Goal: Information Seeking & Learning: Check status

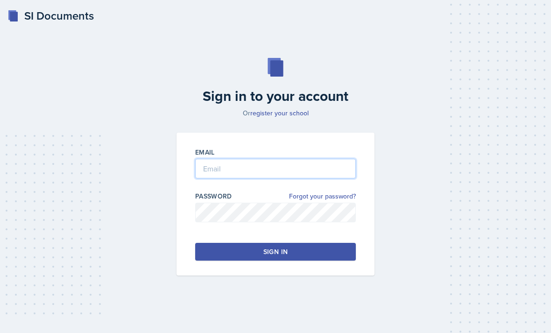
click at [303, 178] on input "email" at bounding box center [275, 169] width 161 height 20
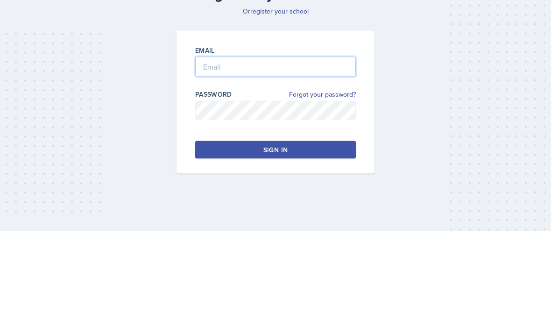
type input "[PERSON_NAME][EMAIL_ADDRESS][PERSON_NAME][DOMAIN_NAME]"
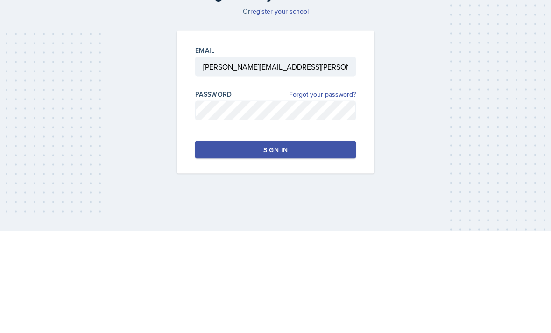
scroll to position [30, 0]
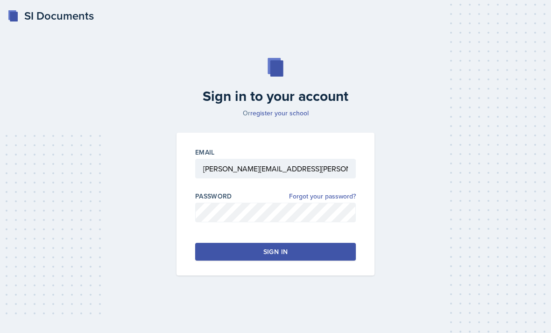
click at [335, 243] on button "Sign in" at bounding box center [275, 252] width 161 height 18
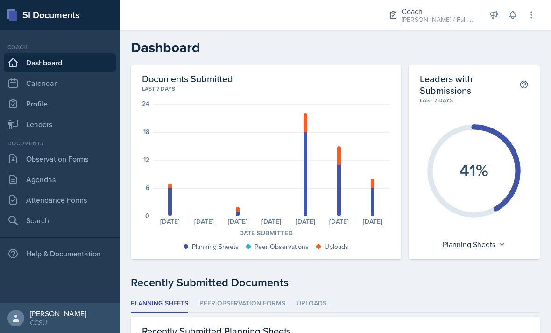
click at [38, 161] on link "Observation Forms" at bounding box center [60, 159] width 112 height 19
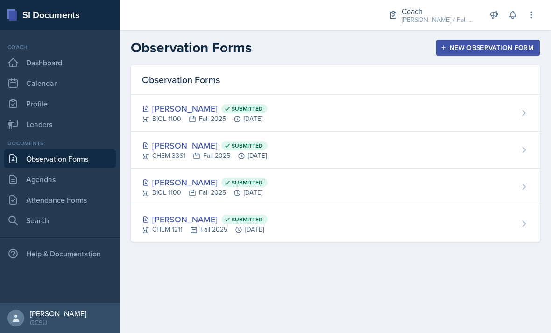
click at [41, 117] on link "Leaders" at bounding box center [60, 124] width 112 height 19
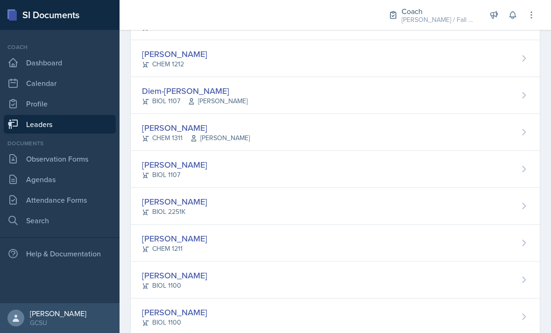
scroll to position [542, 0]
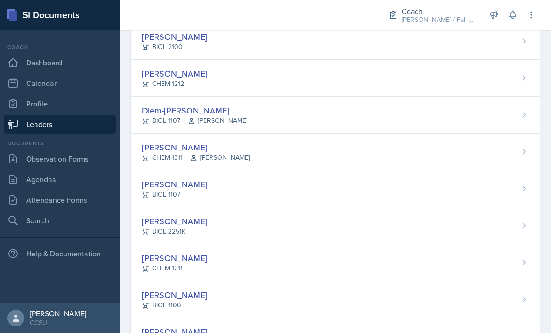
click at [509, 125] on div "Diem-[PERSON_NAME] BIOL 1107 [PERSON_NAME]" at bounding box center [335, 115] width 409 height 37
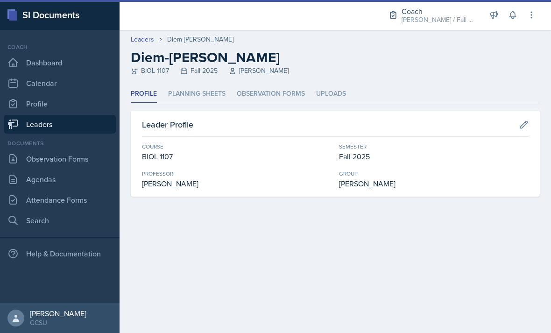
click at [191, 101] on li "Planning Sheets" at bounding box center [196, 94] width 57 height 18
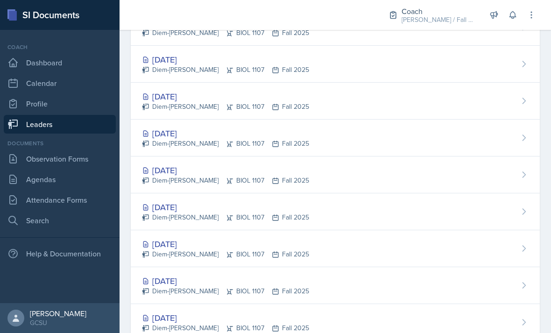
scroll to position [107, 0]
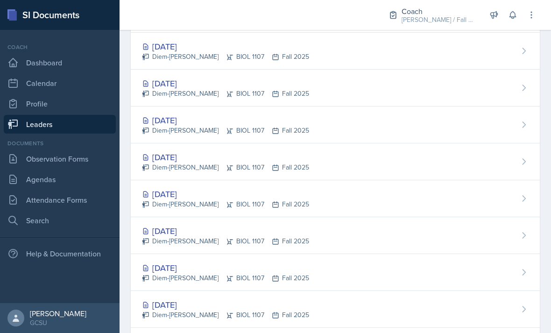
click at [177, 264] on div "[DATE]" at bounding box center [225, 268] width 167 height 13
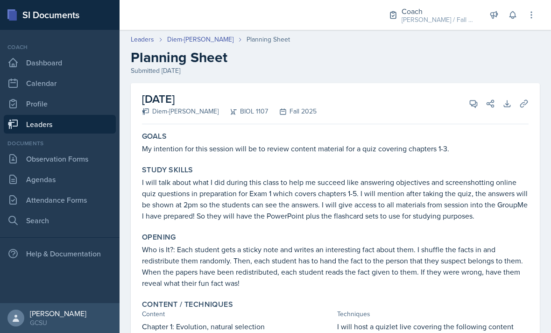
click at [200, 40] on link "Diem-[PERSON_NAME]" at bounding box center [200, 40] width 66 height 10
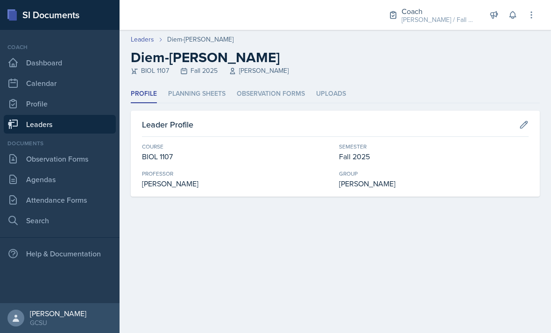
click at [221, 93] on li "Planning Sheets" at bounding box center [196, 94] width 57 height 18
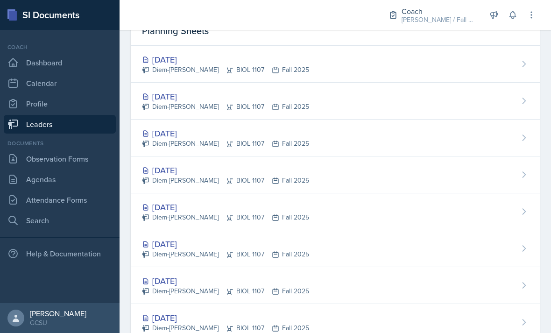
scroll to position [72, 0]
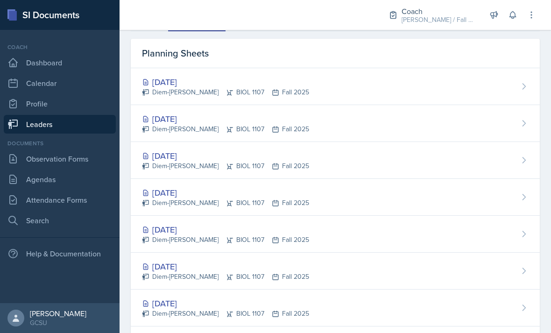
click at [194, 196] on div "[DATE]" at bounding box center [225, 192] width 167 height 13
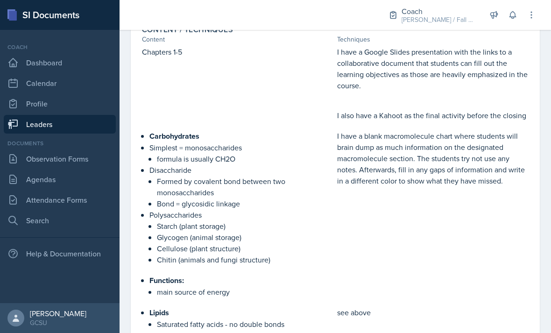
scroll to position [291, 0]
